Goal: Task Accomplishment & Management: Complete application form

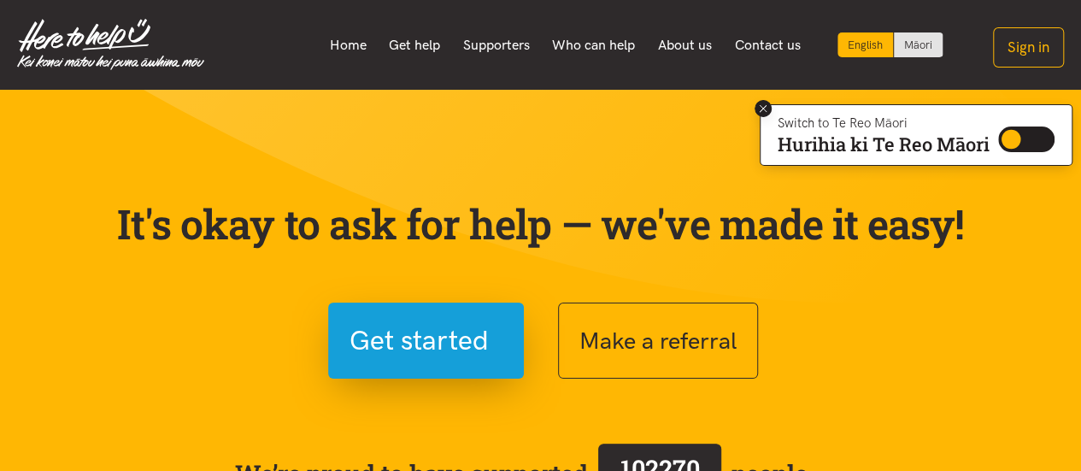
click at [757, 106] on icon at bounding box center [763, 109] width 13 height 13
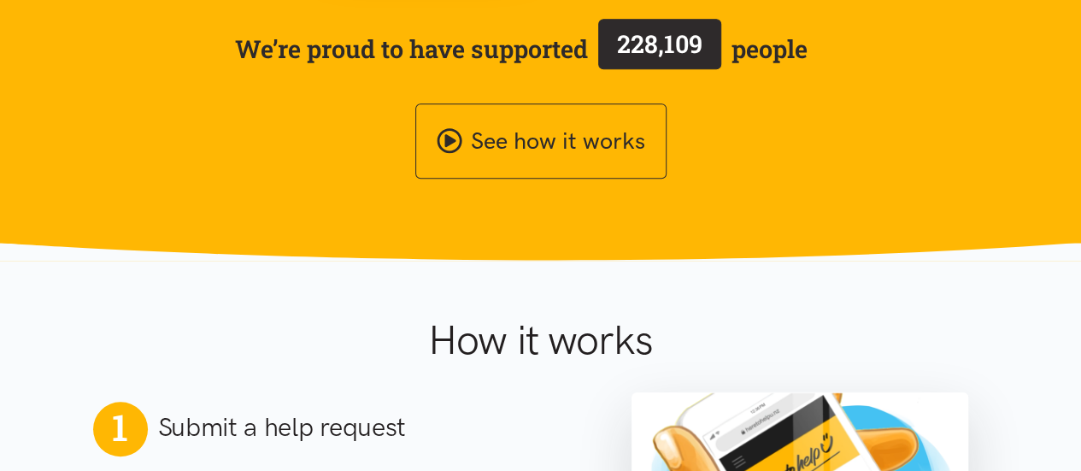
scroll to position [427, 0]
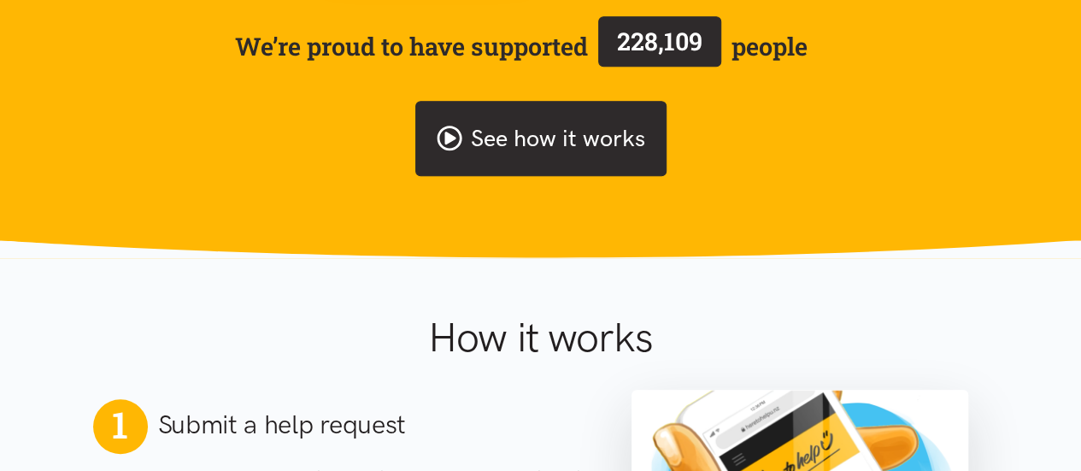
click at [559, 151] on link "See how it works" at bounding box center [540, 139] width 251 height 76
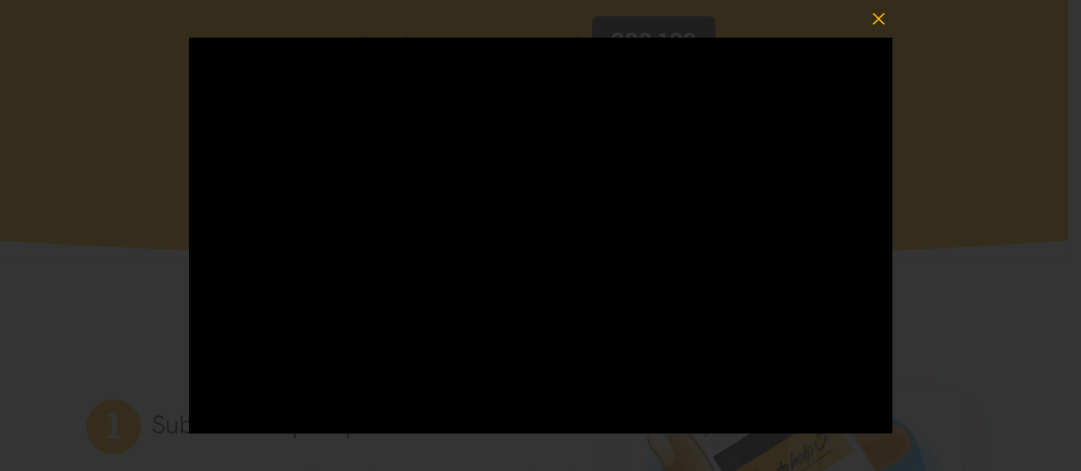
click at [877, 13] on icon "button" at bounding box center [879, 19] width 24 height 24
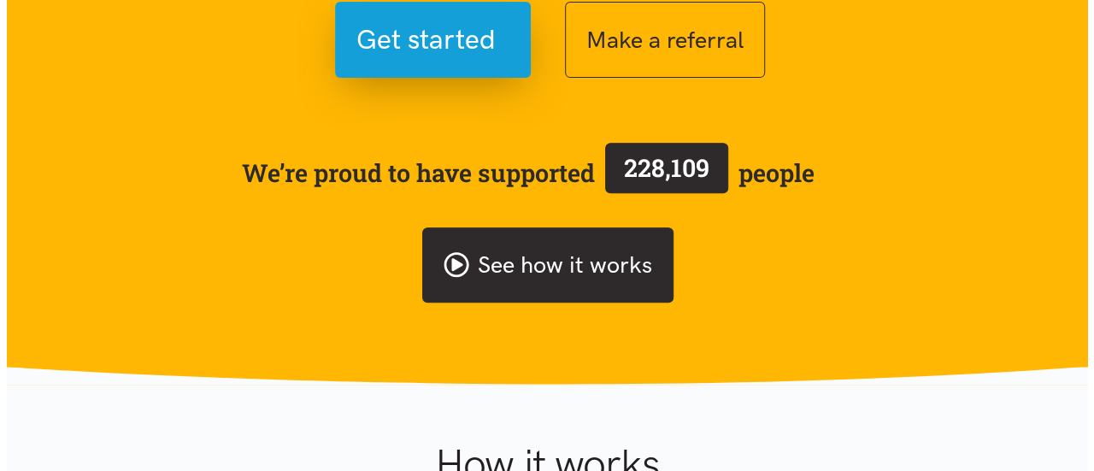
scroll to position [0, 0]
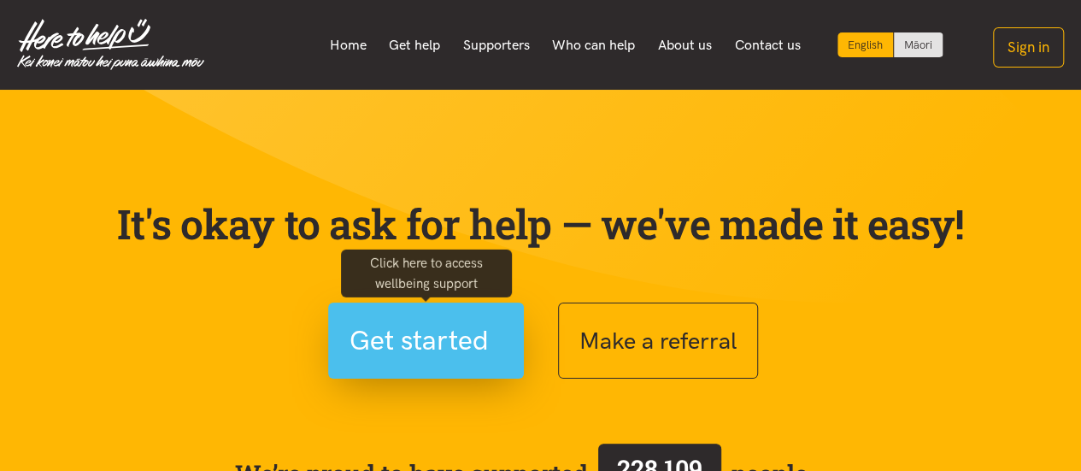
click at [463, 322] on span "Get started" at bounding box center [419, 341] width 139 height 44
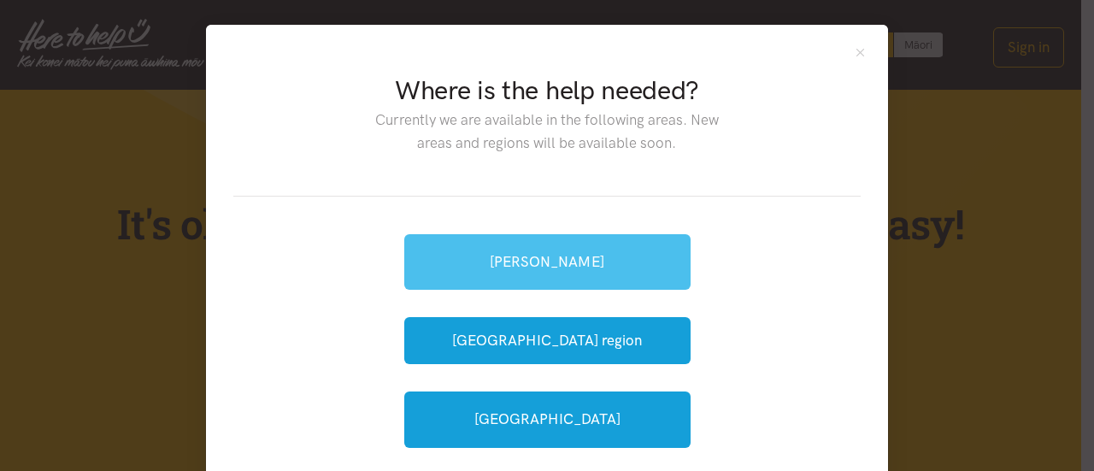
click at [505, 264] on link "[PERSON_NAME]" at bounding box center [547, 262] width 286 height 56
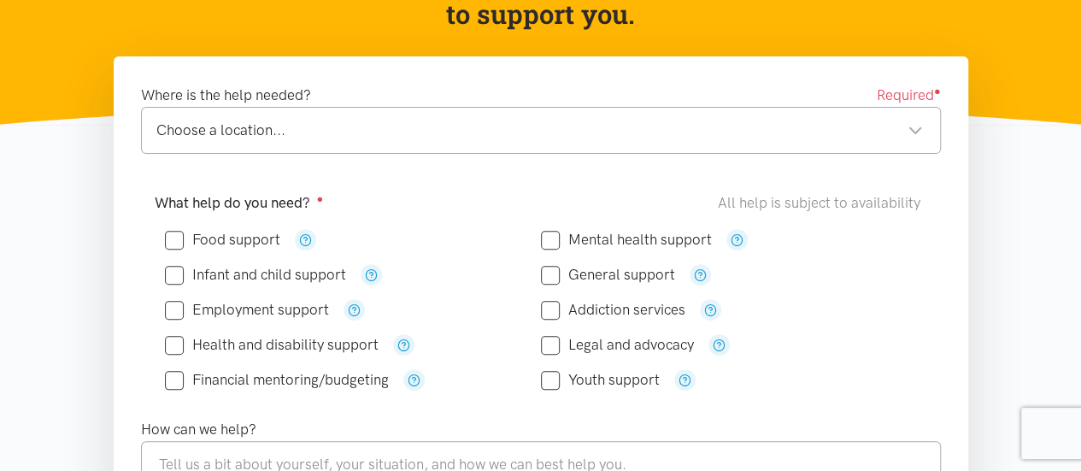
scroll to position [342, 0]
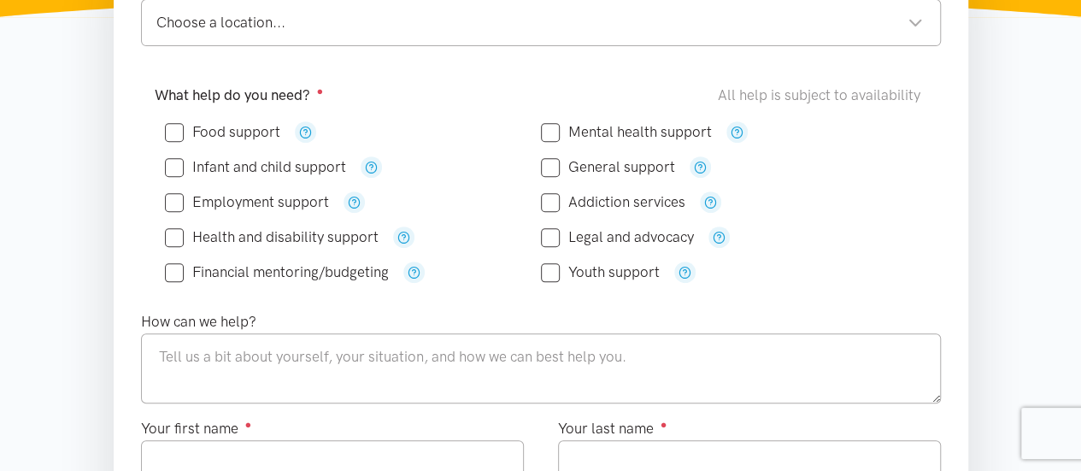
click at [169, 201] on input "Employment support" at bounding box center [247, 202] width 164 height 15
checkbox input "true"
click at [372, 18] on div "Choose a location..." at bounding box center [539, 22] width 767 height 23
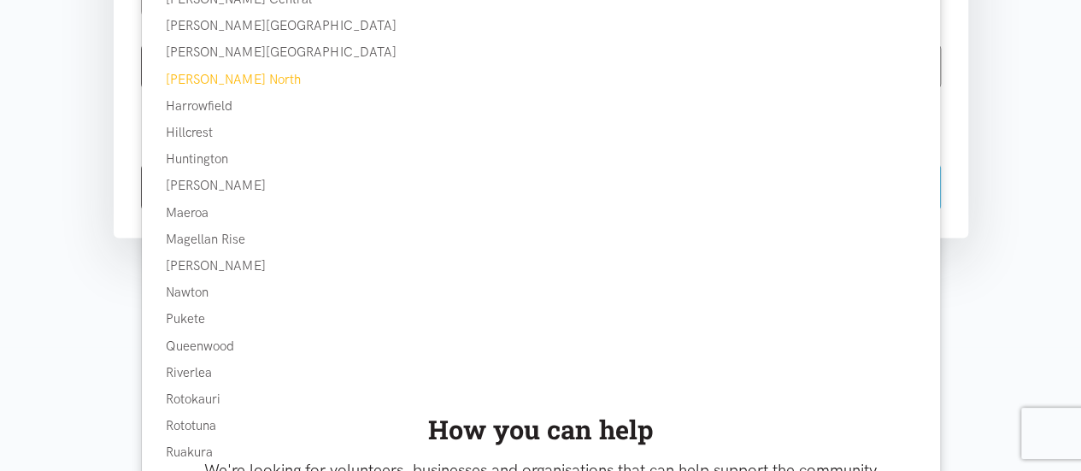
scroll to position [1110, 0]
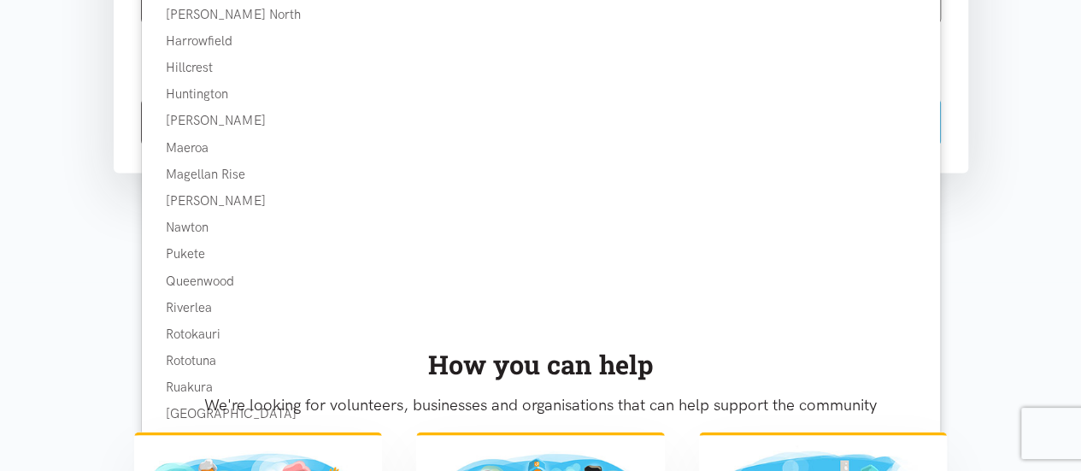
click at [197, 357] on div "How you can help" at bounding box center [541, 365] width 814 height 42
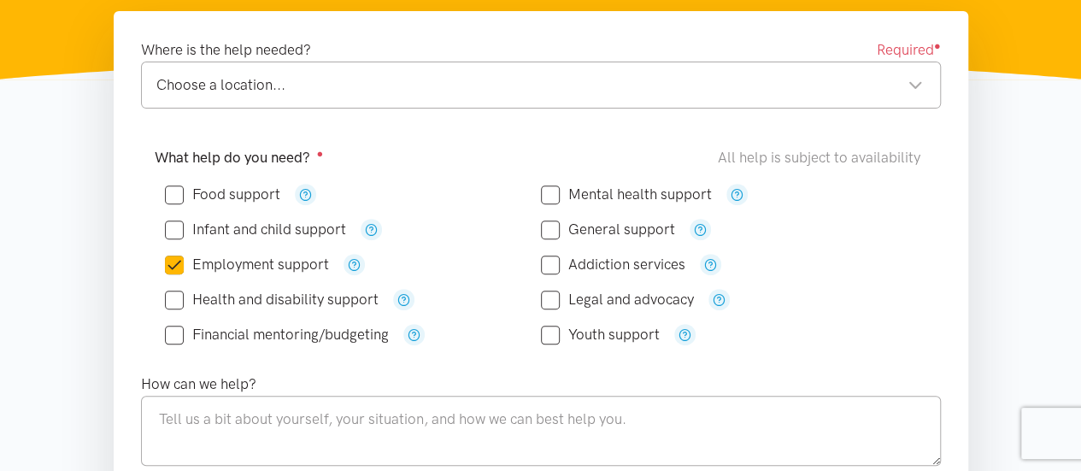
scroll to position [256, 0]
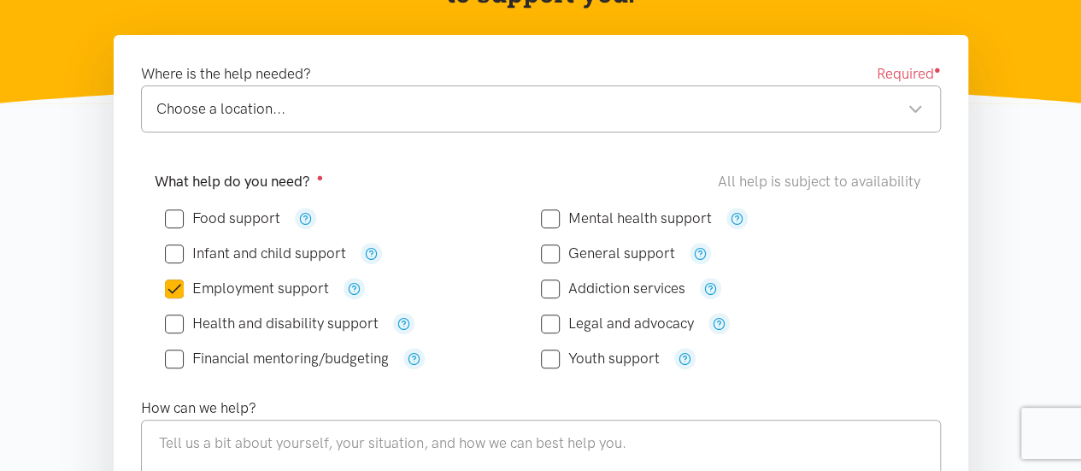
click at [344, 98] on div "Choose a location..." at bounding box center [539, 108] width 767 height 23
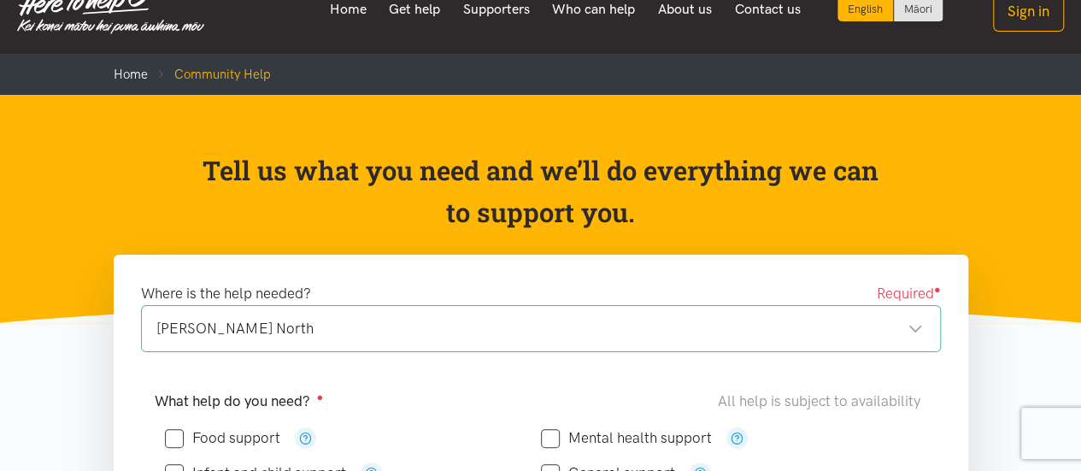
scroll to position [0, 0]
